Goal: Task Accomplishment & Management: Manage account settings

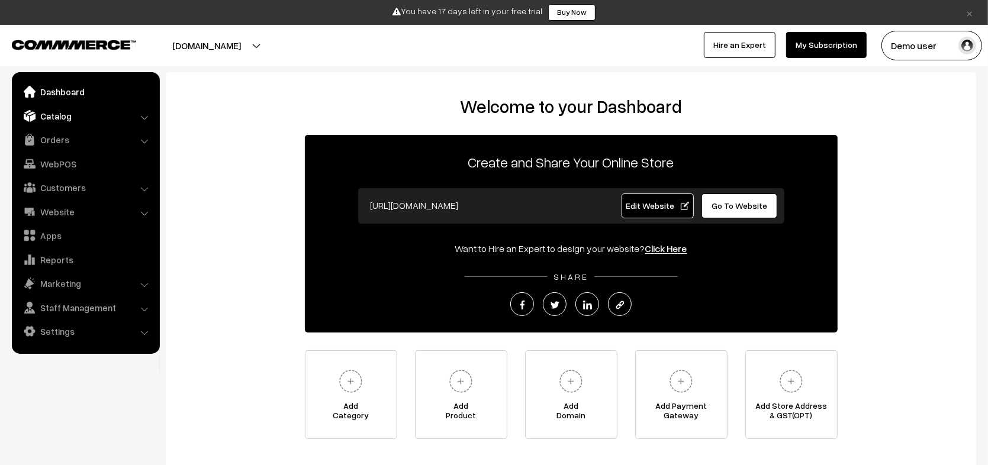
click at [85, 124] on link "Catalog" at bounding box center [85, 115] width 141 height 21
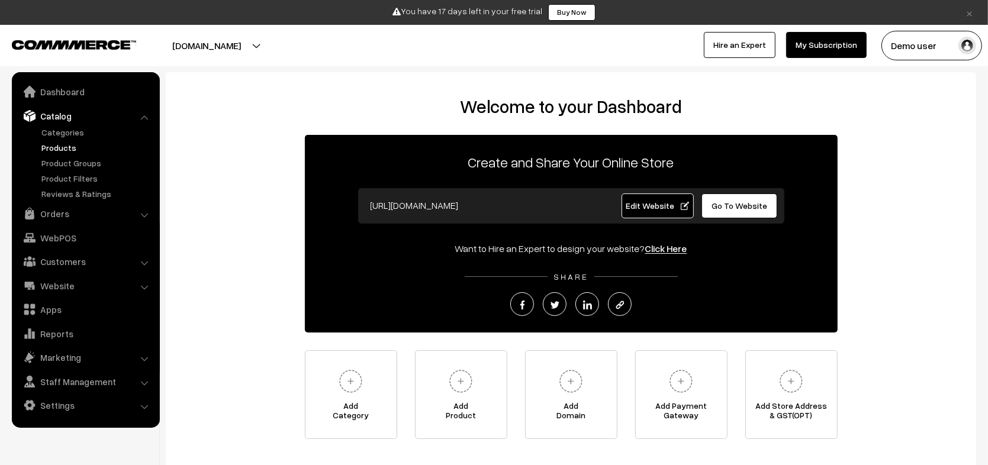
click at [61, 147] on link "Products" at bounding box center [96, 147] width 117 height 12
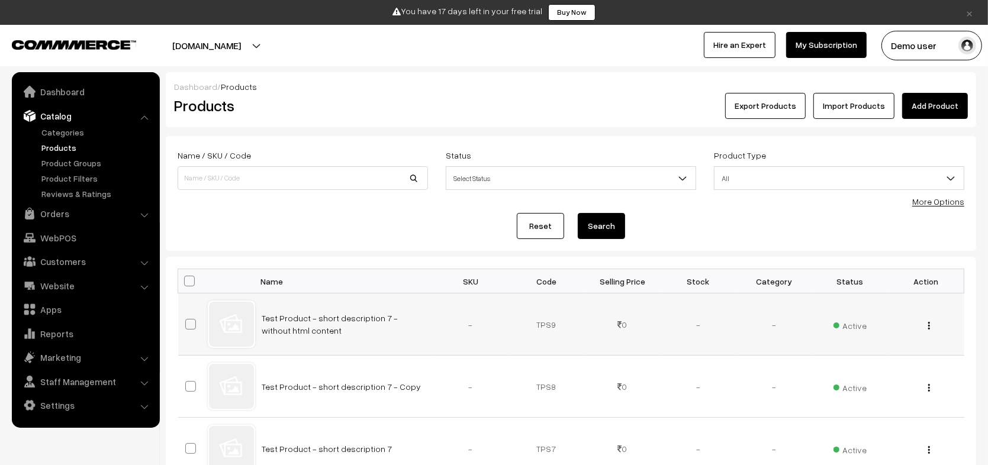
scroll to position [597, 0]
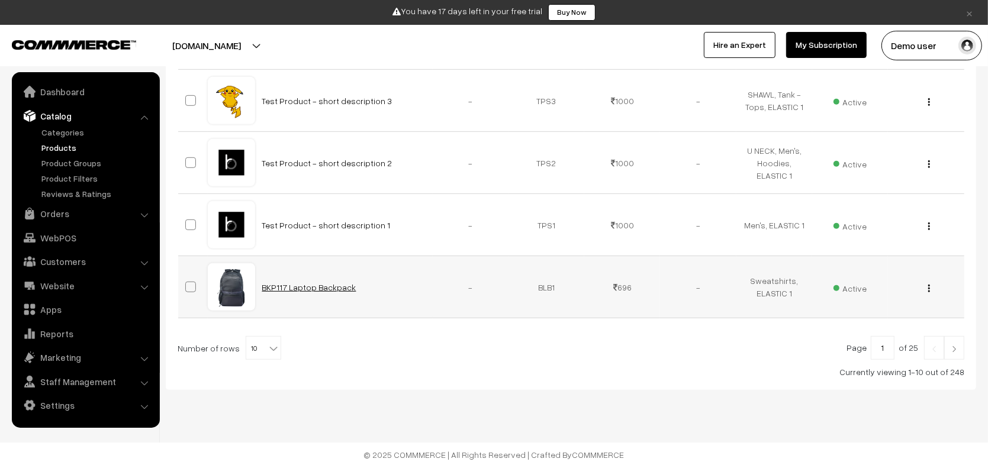
click at [294, 289] on link "BKP117 Laptop Backpack" at bounding box center [309, 287] width 94 height 10
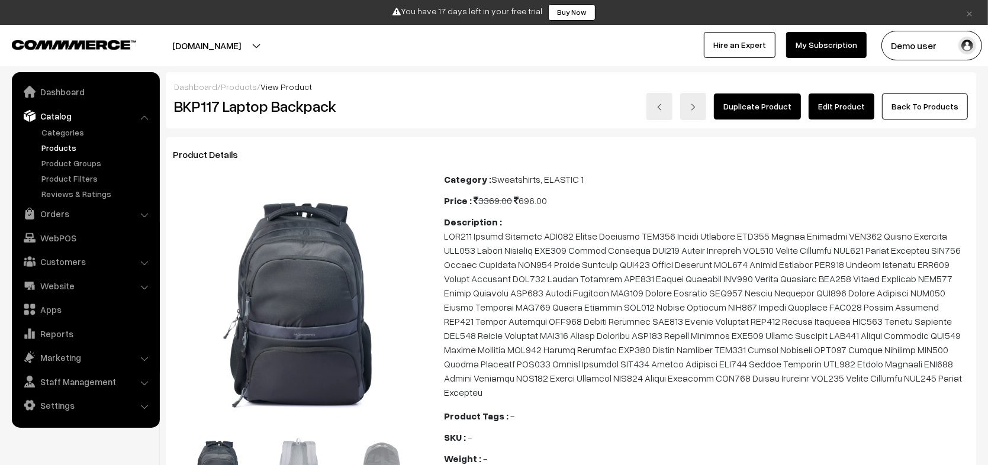
click at [925, 108] on link "Back To Products" at bounding box center [925, 107] width 86 height 26
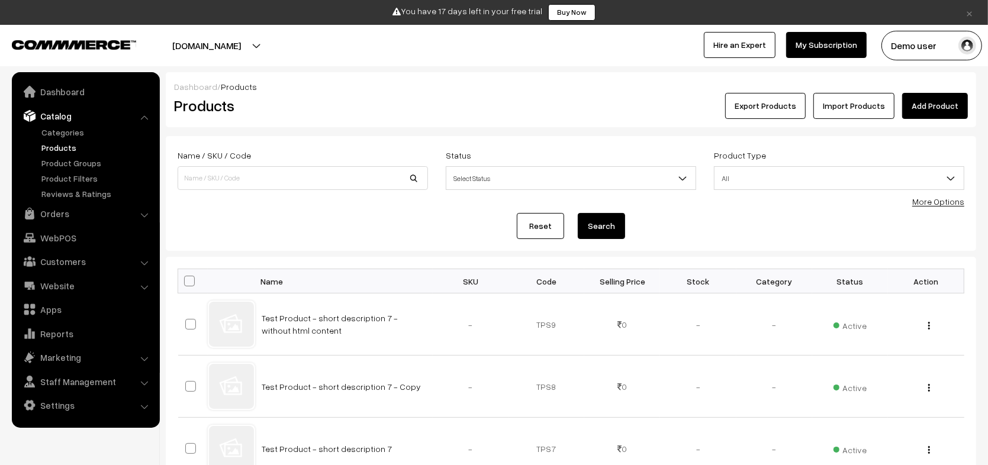
scroll to position [597, 0]
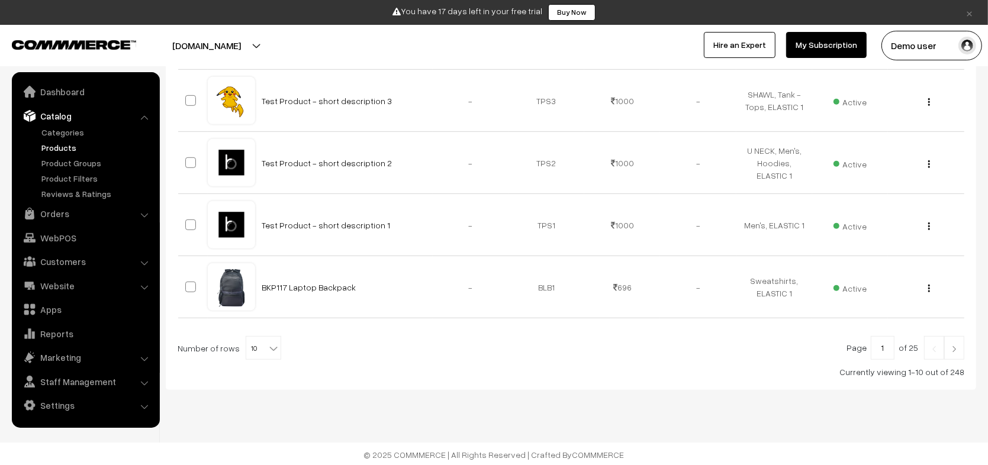
click at [954, 347] on img at bounding box center [954, 349] width 11 height 7
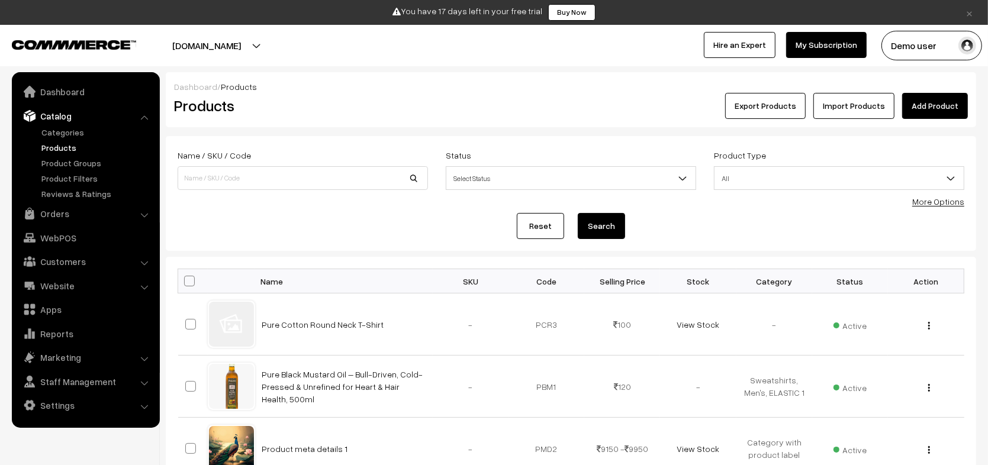
scroll to position [597, 0]
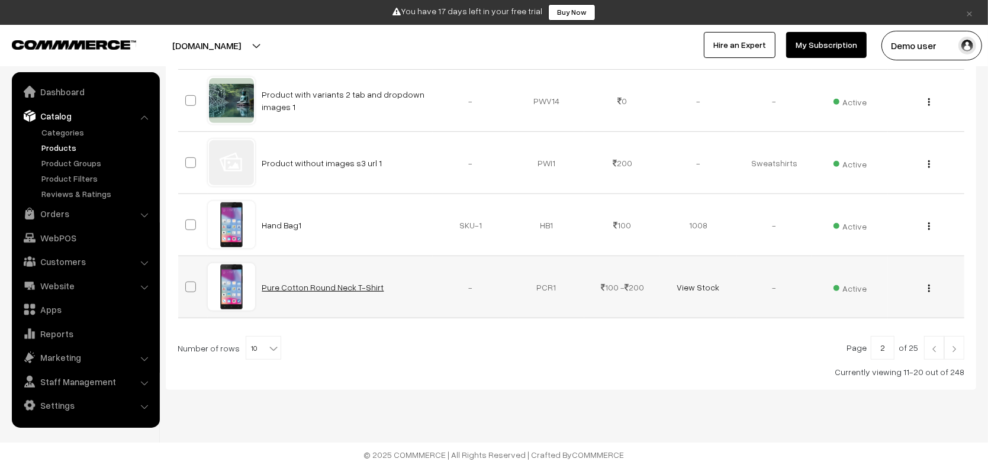
drag, startPoint x: 299, startPoint y: 295, endPoint x: 315, endPoint y: 289, distance: 17.8
click at [315, 289] on td "Pure Cotton Round Neck T-Shirt" at bounding box center [344, 287] width 178 height 62
click at [315, 289] on link "Pure Cotton Round Neck T-Shirt" at bounding box center [323, 287] width 122 height 10
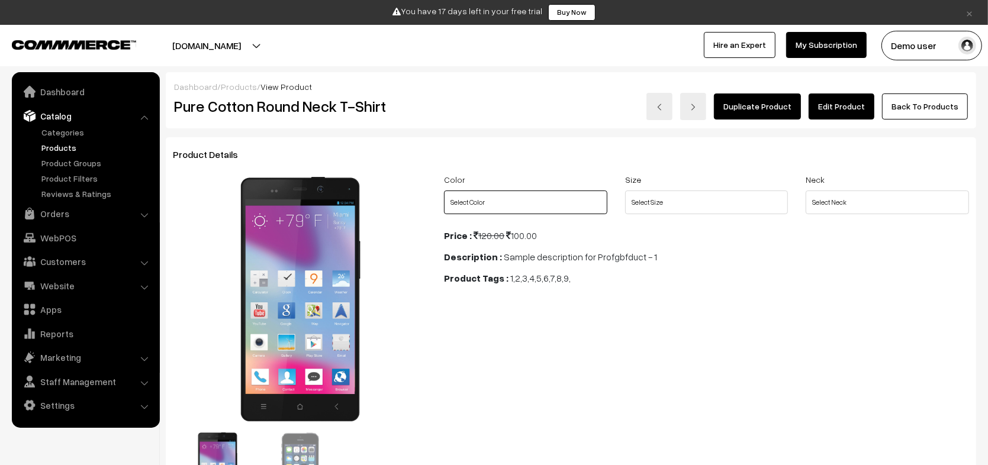
select select "PCR1_DVF"
click at [444, 191] on select "Select Color Green Blue Red" at bounding box center [525, 203] width 163 height 24
click at [645, 215] on div "Size Select Size L M S" at bounding box center [706, 196] width 181 height 49
select select "PCR1_4ZD"
click at [625, 191] on select "Select Size L M S" at bounding box center [706, 203] width 163 height 24
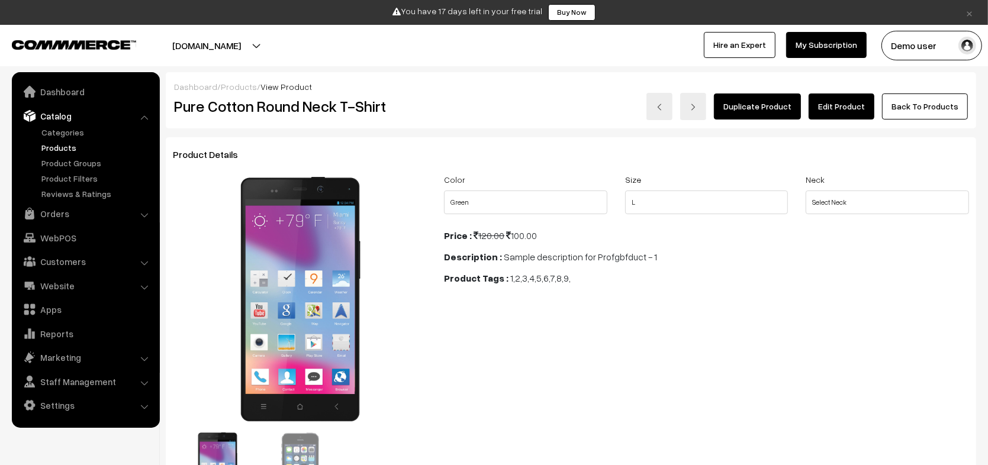
select select "PCR1_3YJ"
click at [806, 191] on select "Select Neck V-neck Collar Round" at bounding box center [887, 203] width 163 height 24
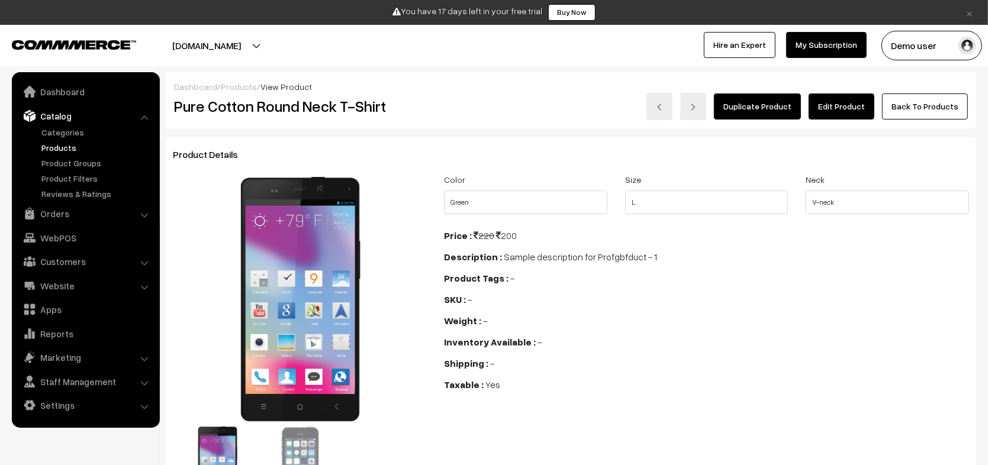
click at [850, 112] on link "Edit Product" at bounding box center [842, 107] width 66 height 26
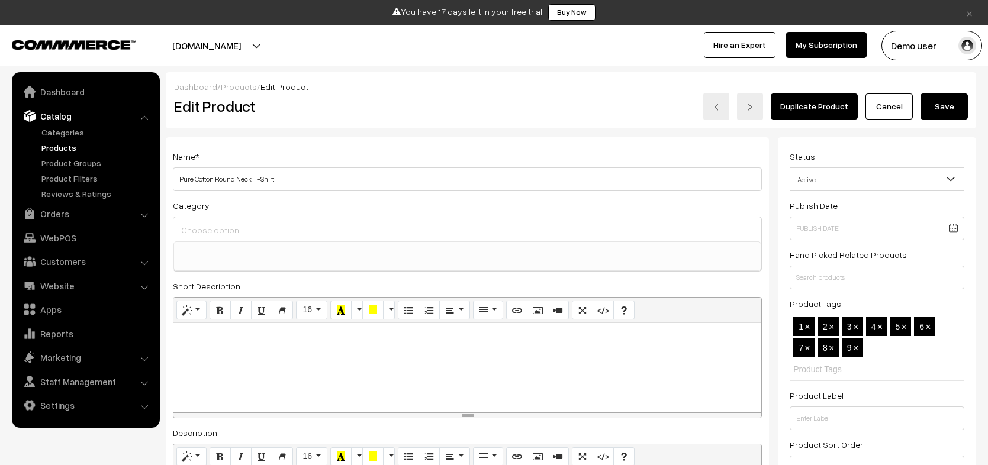
select select
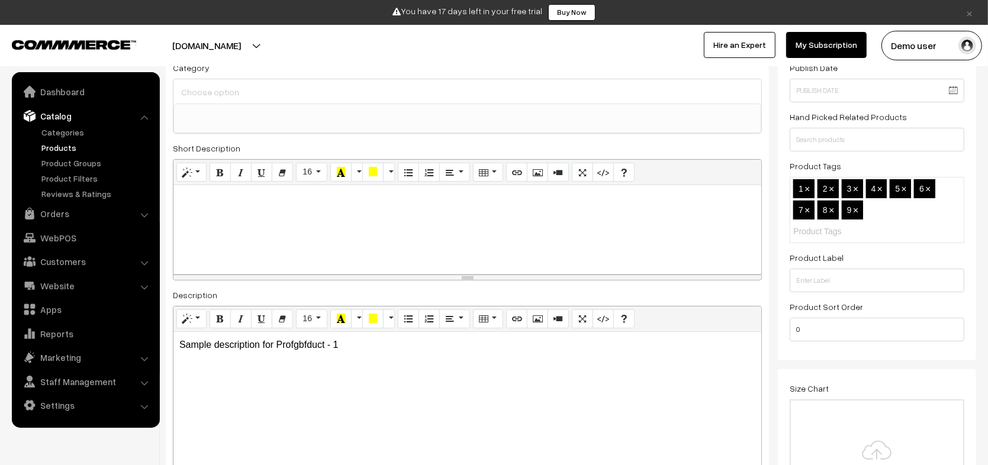
scroll to position [143, 0]
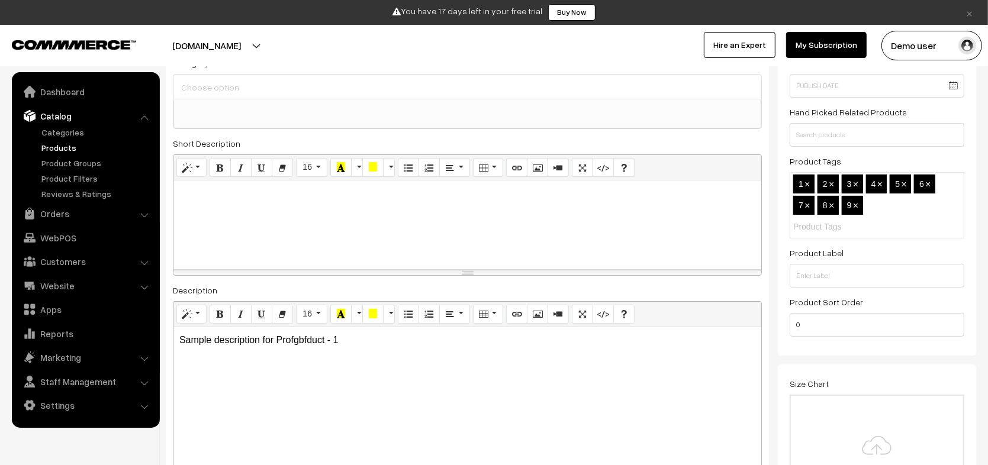
click at [397, 230] on div at bounding box center [467, 225] width 588 height 89
click at [73, 282] on link "Website" at bounding box center [85, 285] width 141 height 21
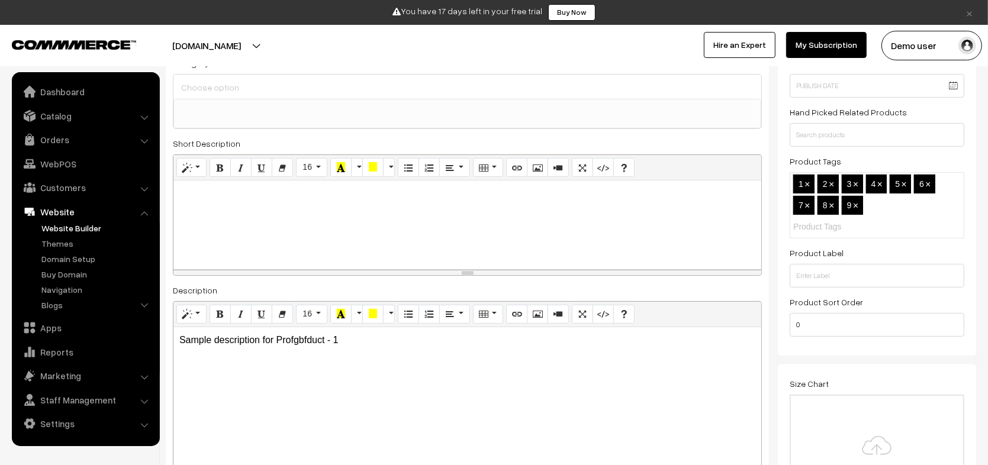
click at [76, 227] on link "Website Builder" at bounding box center [96, 228] width 117 height 12
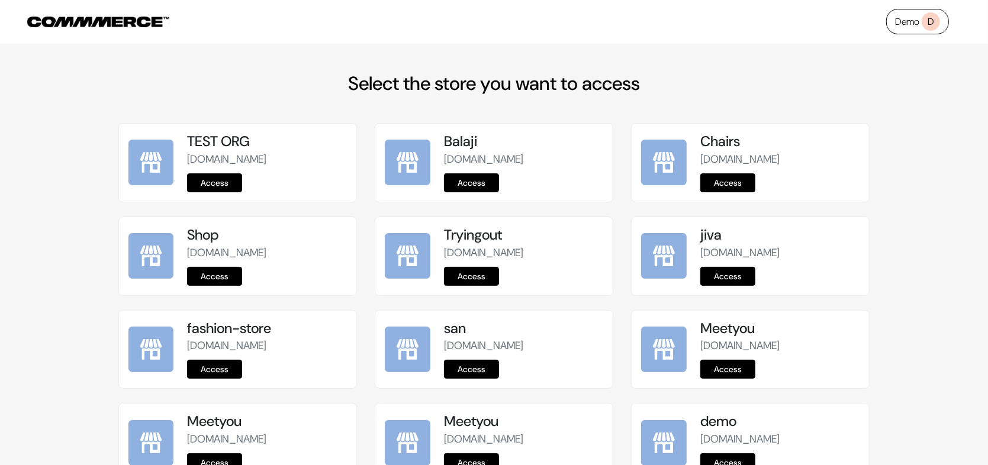
scroll to position [1470, 0]
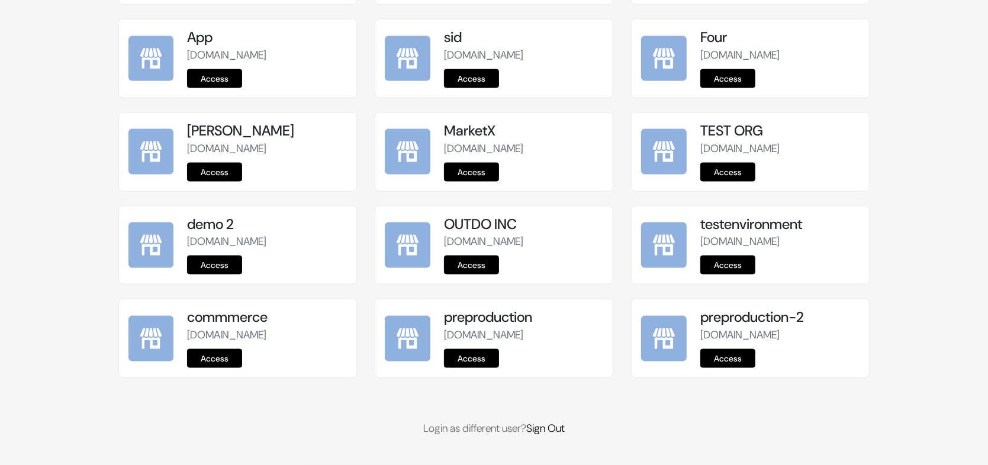
click at [471, 365] on link "Access" at bounding box center [471, 358] width 55 height 19
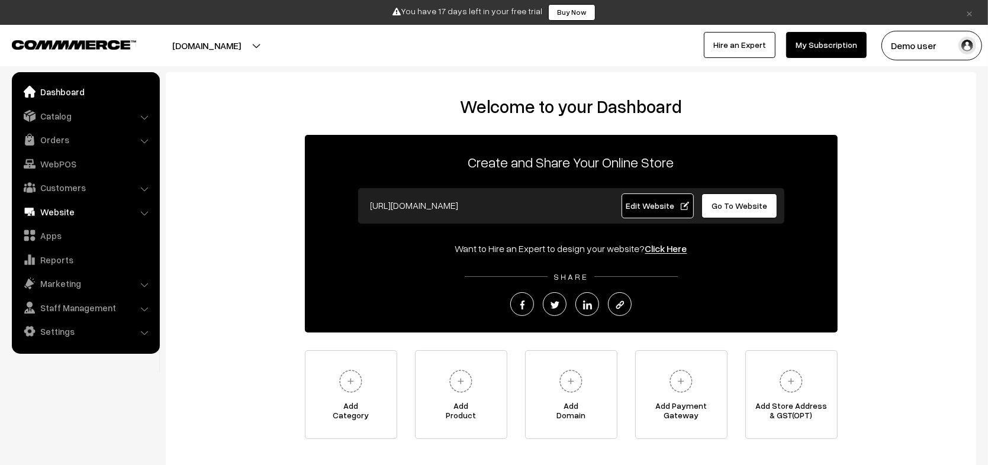
click at [113, 214] on link "Website" at bounding box center [85, 211] width 141 height 21
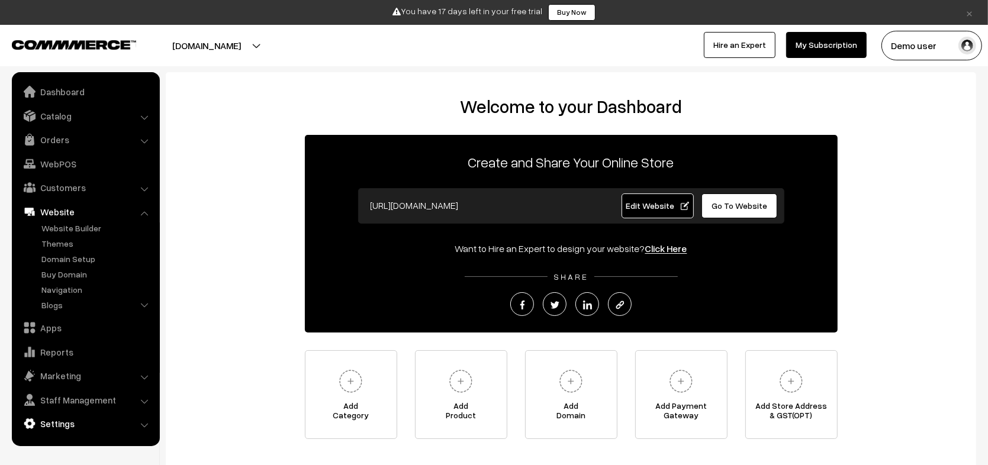
click at [113, 420] on link "Settings" at bounding box center [85, 423] width 141 height 21
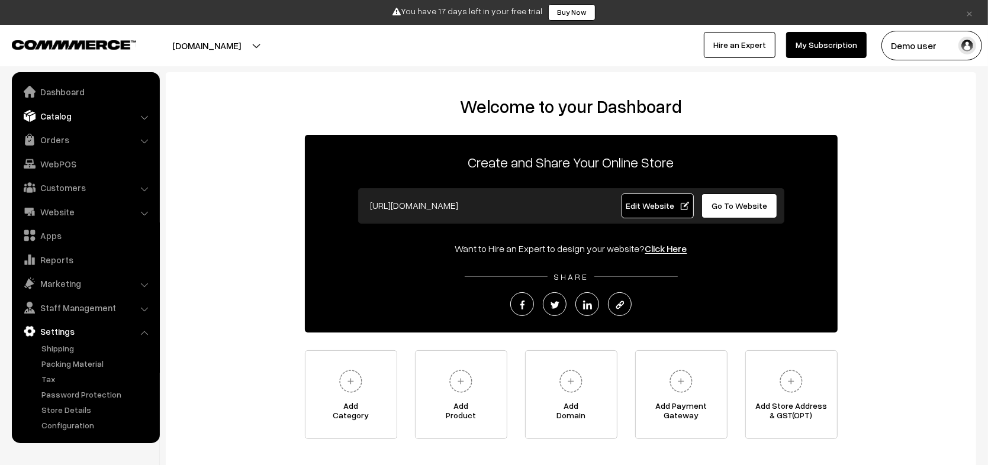
click at [118, 113] on link "Catalog" at bounding box center [85, 115] width 141 height 21
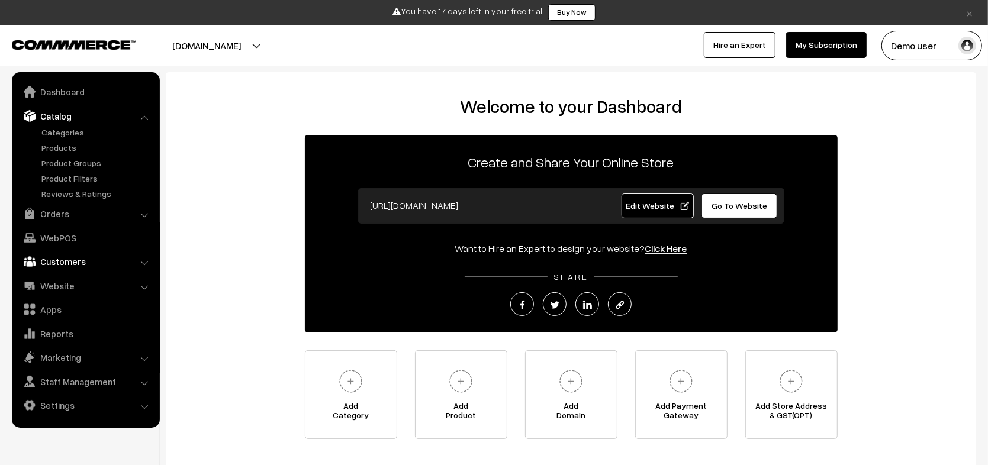
click at [133, 266] on link "Customers" at bounding box center [85, 261] width 141 height 21
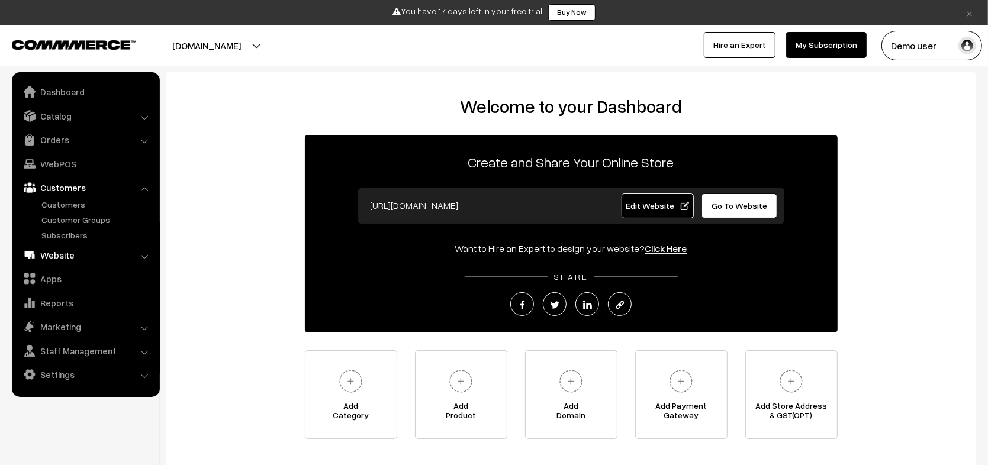
click at [141, 250] on link "Website" at bounding box center [85, 254] width 141 height 21
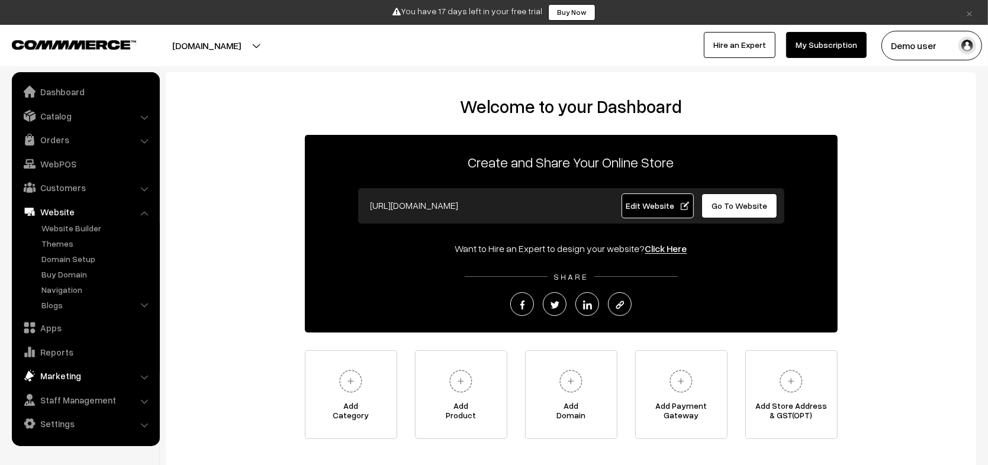
click at [137, 382] on link "Marketing" at bounding box center [85, 375] width 141 height 21
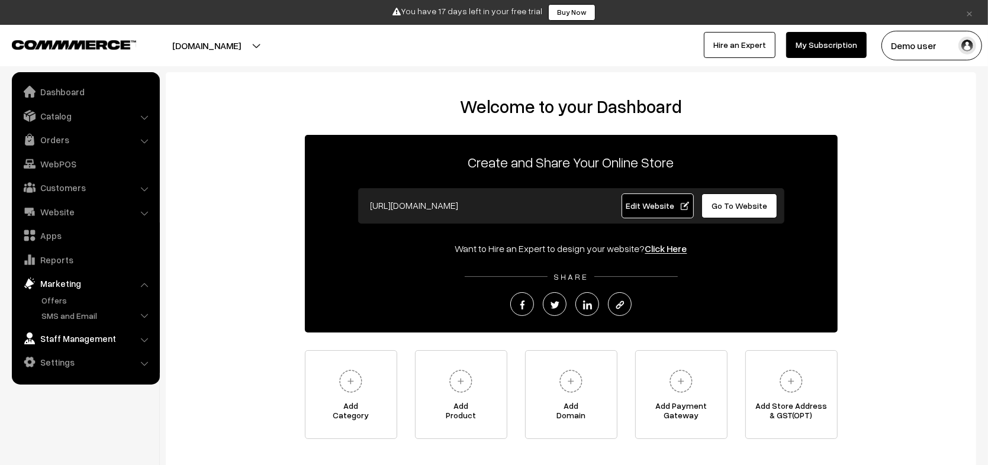
click at [147, 330] on link "Staff Management" at bounding box center [85, 338] width 141 height 21
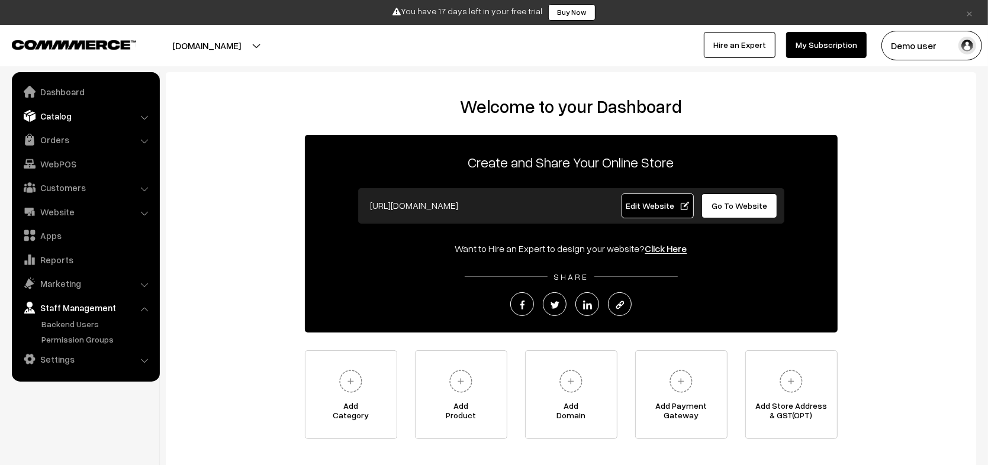
click at [151, 122] on link "Catalog" at bounding box center [85, 115] width 141 height 21
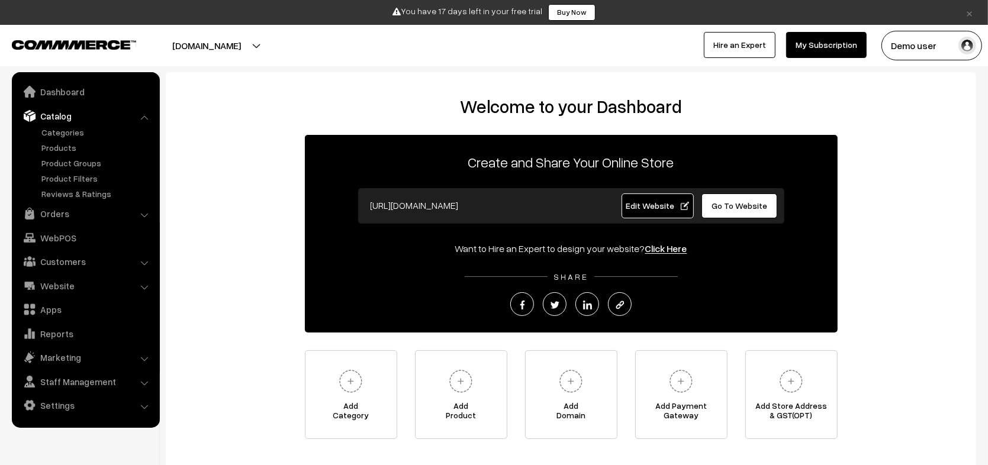
click at [144, 264] on li "Customers Customers" at bounding box center [86, 261] width 142 height 21
click at [148, 265] on link "Customers" at bounding box center [85, 261] width 141 height 21
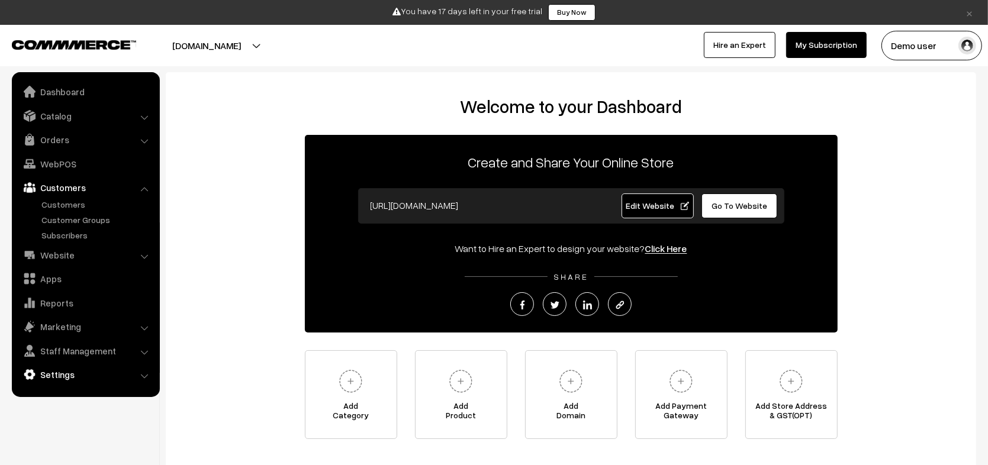
click at [79, 382] on link "Settings" at bounding box center [85, 374] width 141 height 21
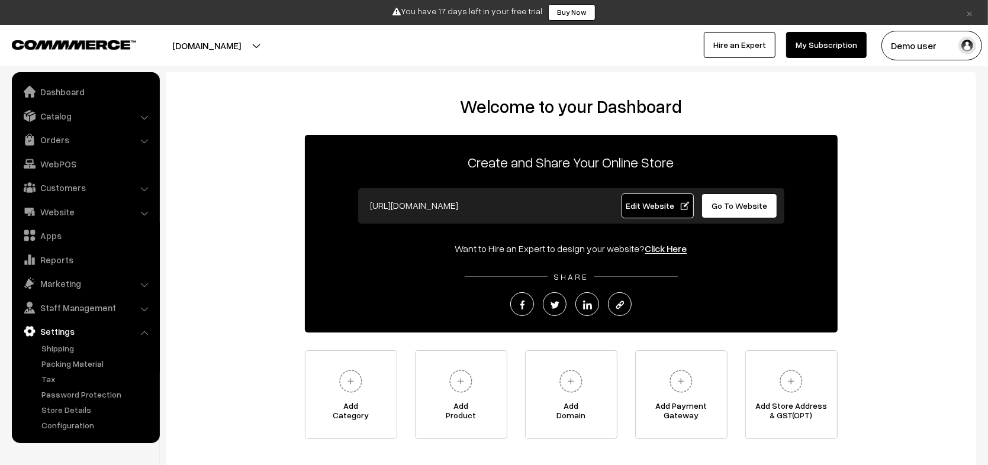
click at [79, 331] on link "Settings" at bounding box center [85, 331] width 141 height 21
